Goal: Answer question/provide support

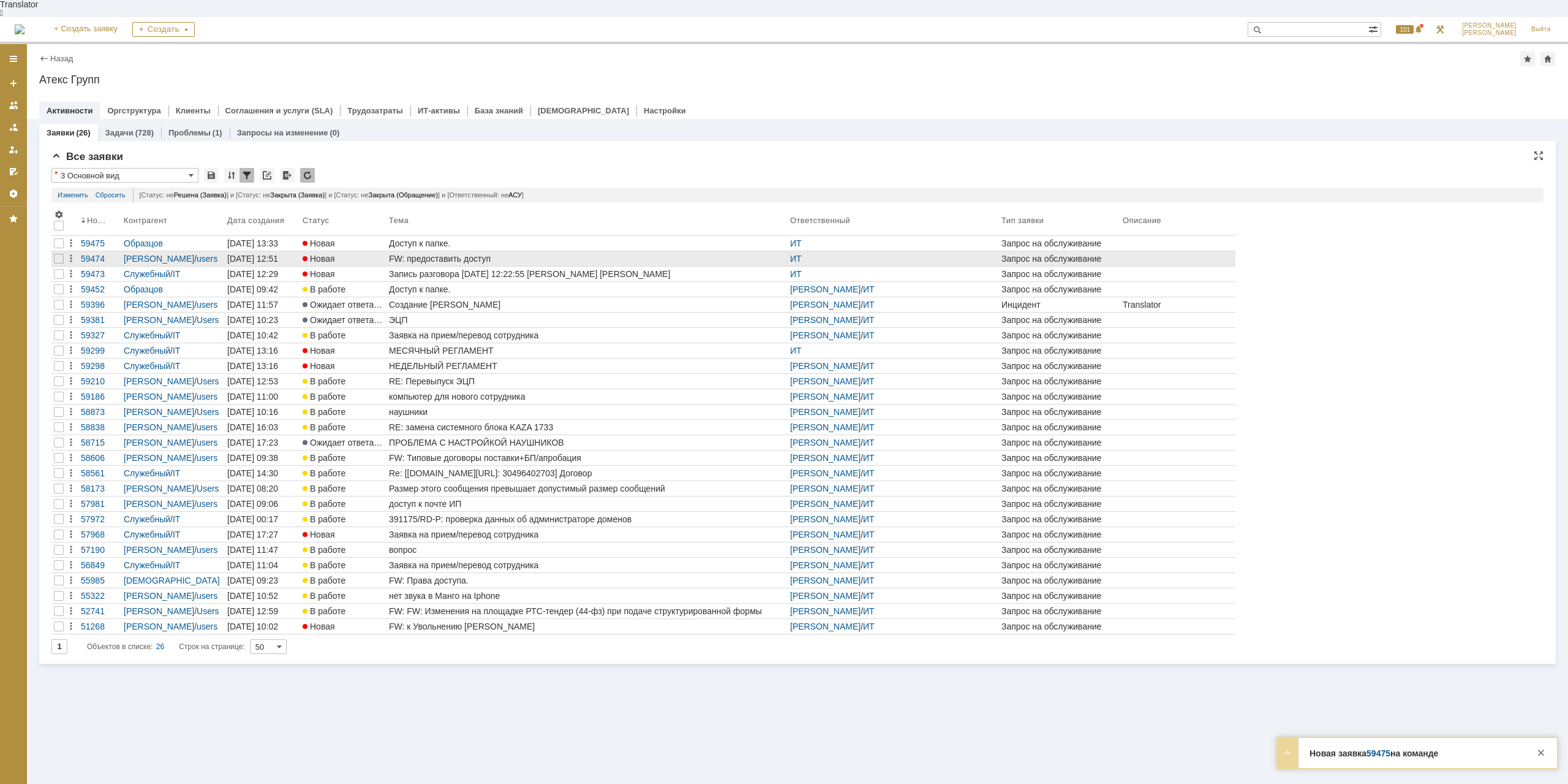
click at [433, 254] on div "FW: предоставить доступ" at bounding box center [587, 259] width 396 height 10
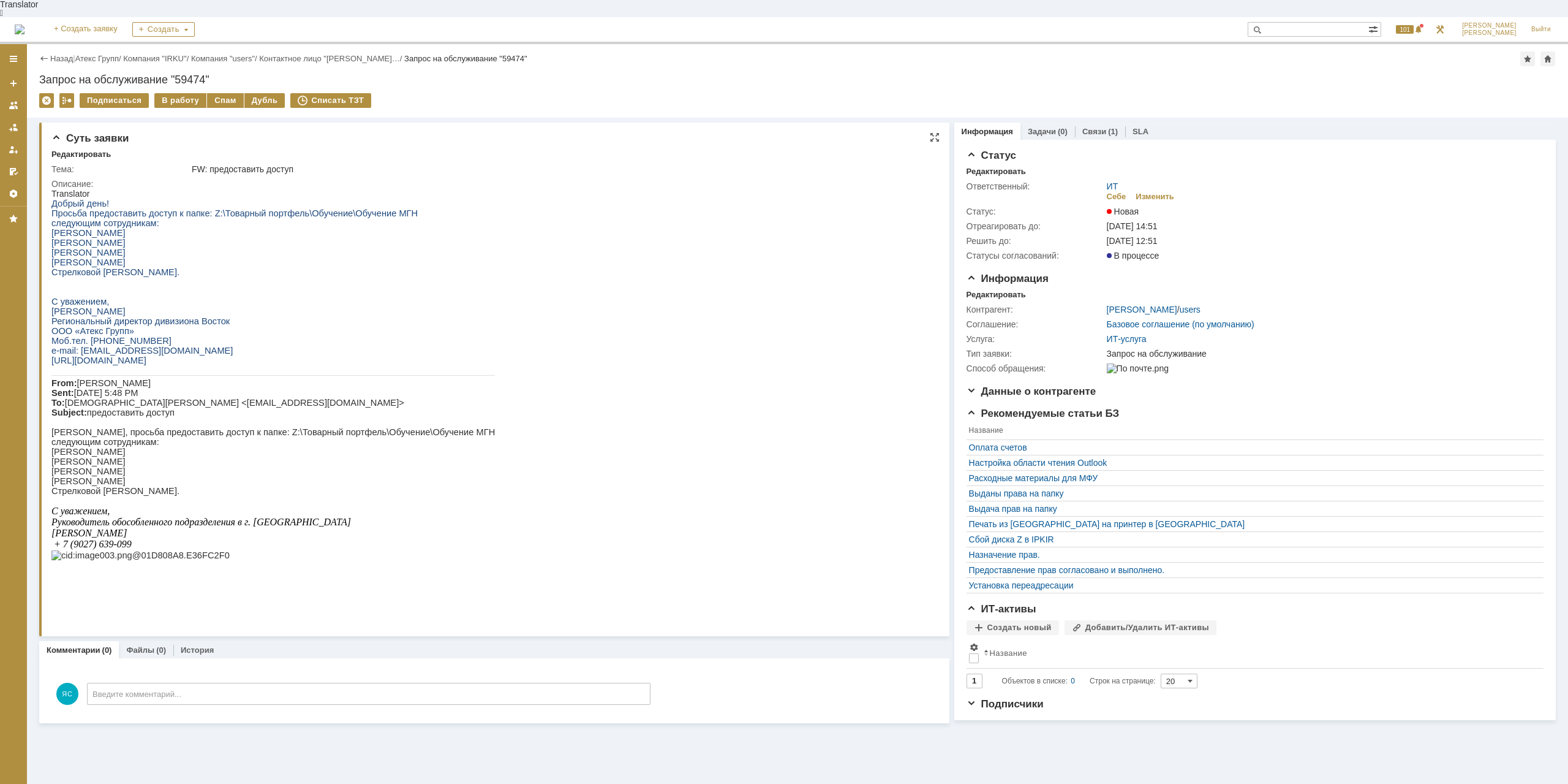
drag, startPoint x: 99, startPoint y: 252, endPoint x: 115, endPoint y: 261, distance: 18.4
click at [115, 261] on div "Добрый день! Просьба предоставить доступ к папке: Z:\Товарный портфель\Обучение…" at bounding box center [273, 385] width 444 height 372
click at [89, 252] on span "[PERSON_NAME]" at bounding box center [88, 252] width 74 height 10
drag, startPoint x: 170, startPoint y: 220, endPoint x: 132, endPoint y: 270, distance: 62.8
click at [171, 223] on div "Добрый день! Просьба предоставить доступ к папке: Z:\Товарный портфель\Обучение…" at bounding box center [273, 385] width 444 height 372
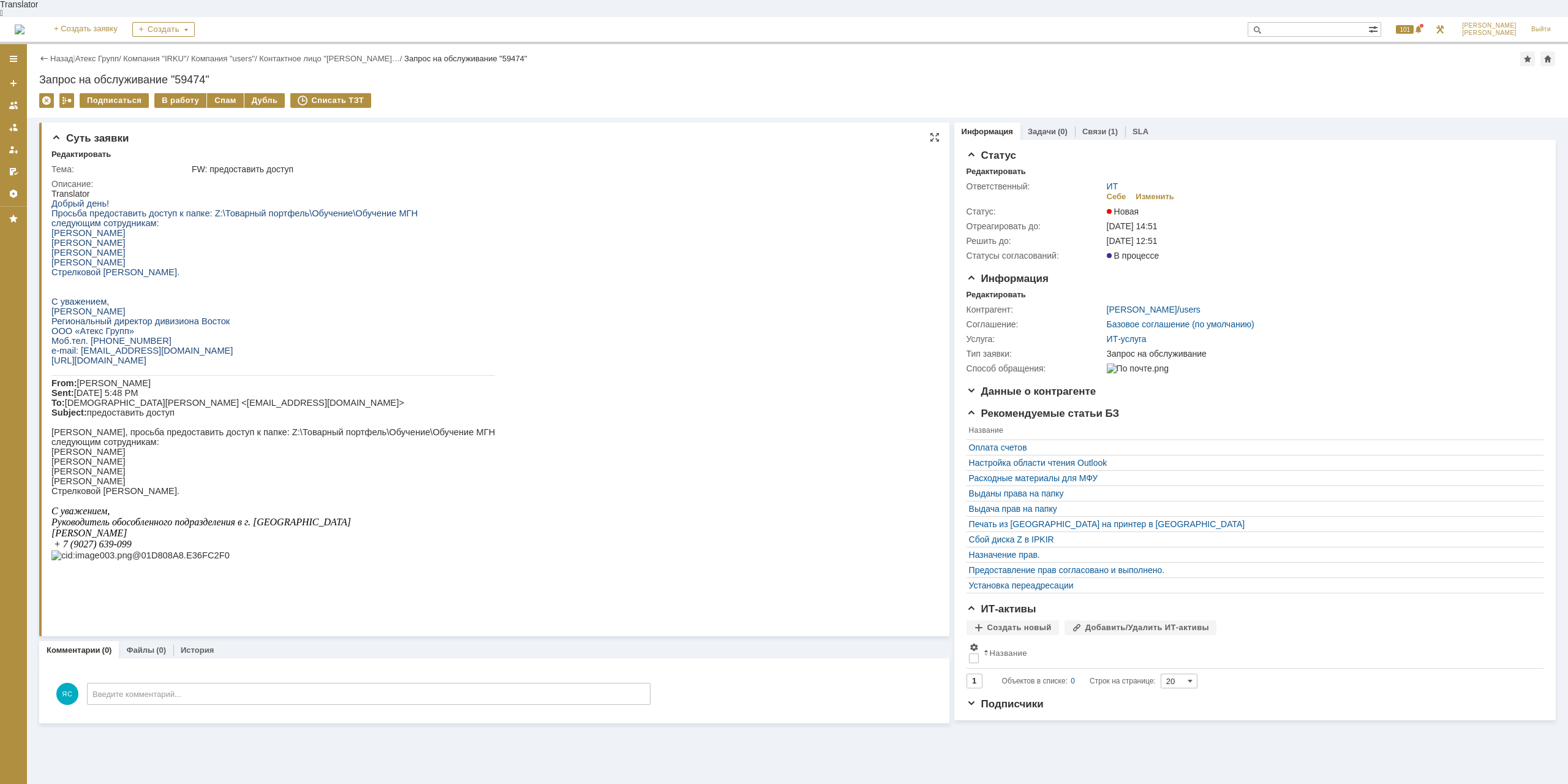
click at [118, 299] on p "С уважением," at bounding box center [273, 301] width 444 height 10
click at [111, 54] on link "Атекс Групп" at bounding box center [97, 58] width 44 height 9
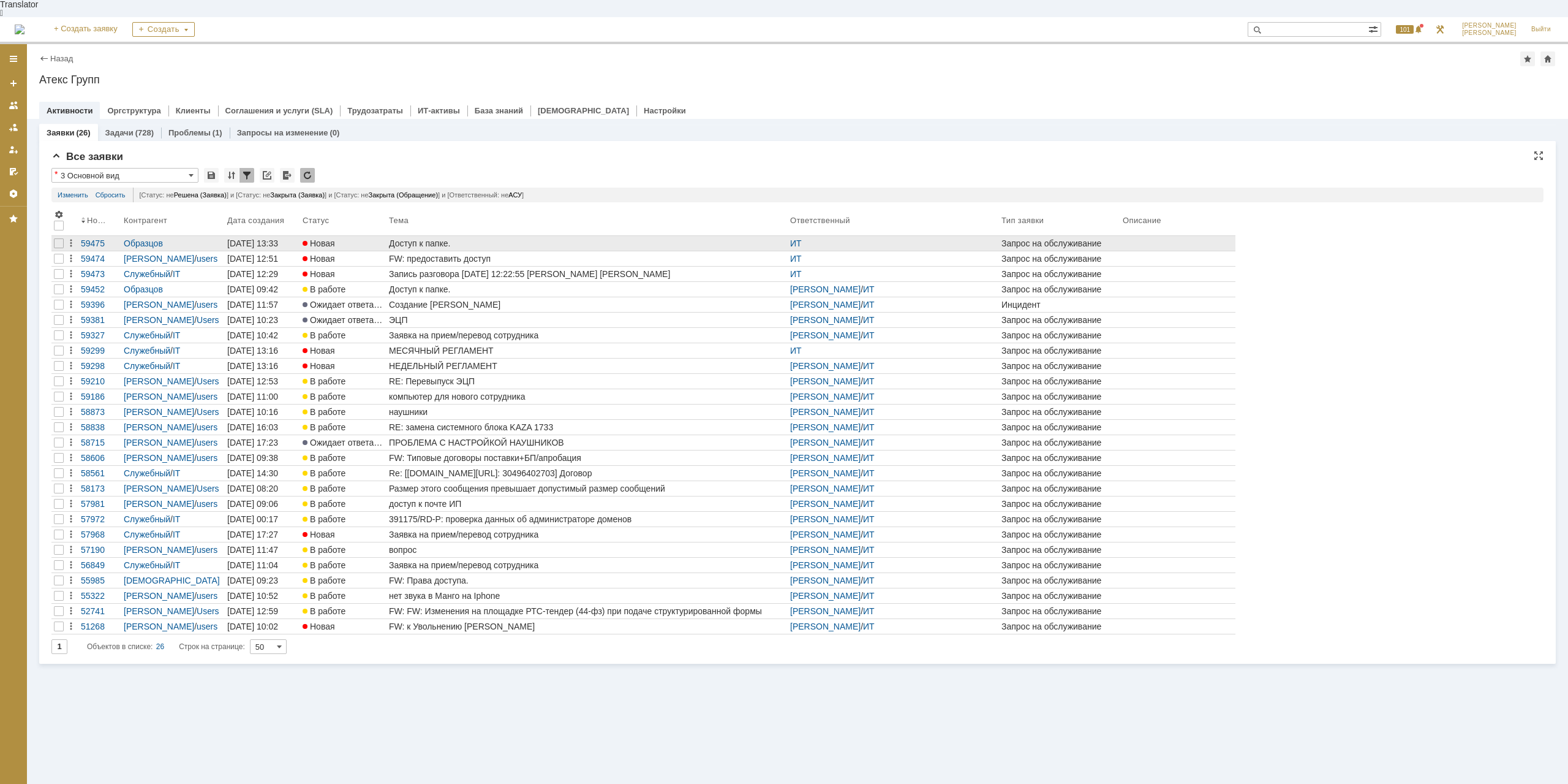
click at [429, 238] on div "Доступ к папке." at bounding box center [587, 243] width 396 height 10
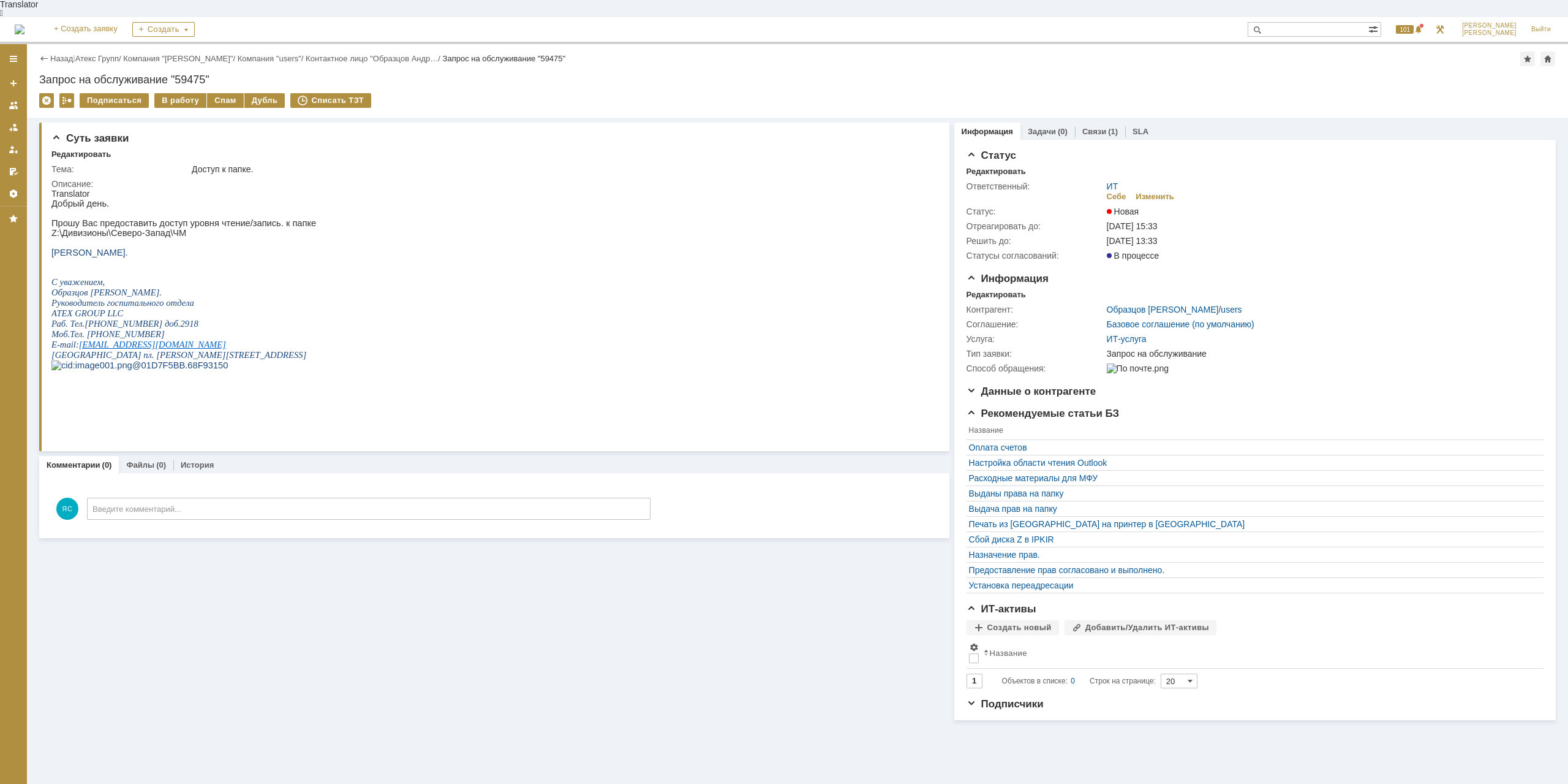
drag, startPoint x: 102, startPoint y: 46, endPoint x: 92, endPoint y: 65, distance: 21.5
click at [101, 54] on link "Атекс Групп" at bounding box center [97, 58] width 44 height 9
